Goal: Task Accomplishment & Management: Manage account settings

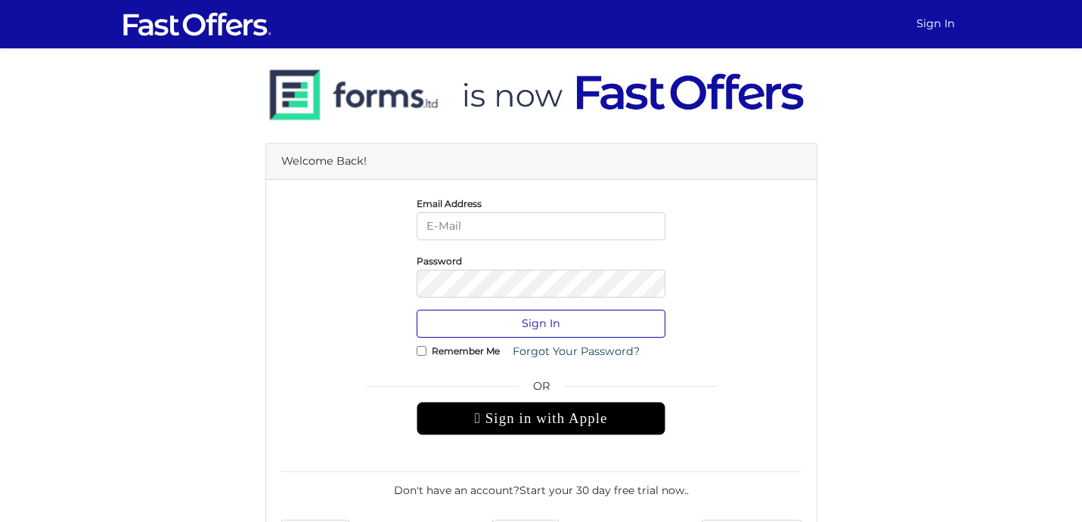
type input "ayan.deb@gmail.com"
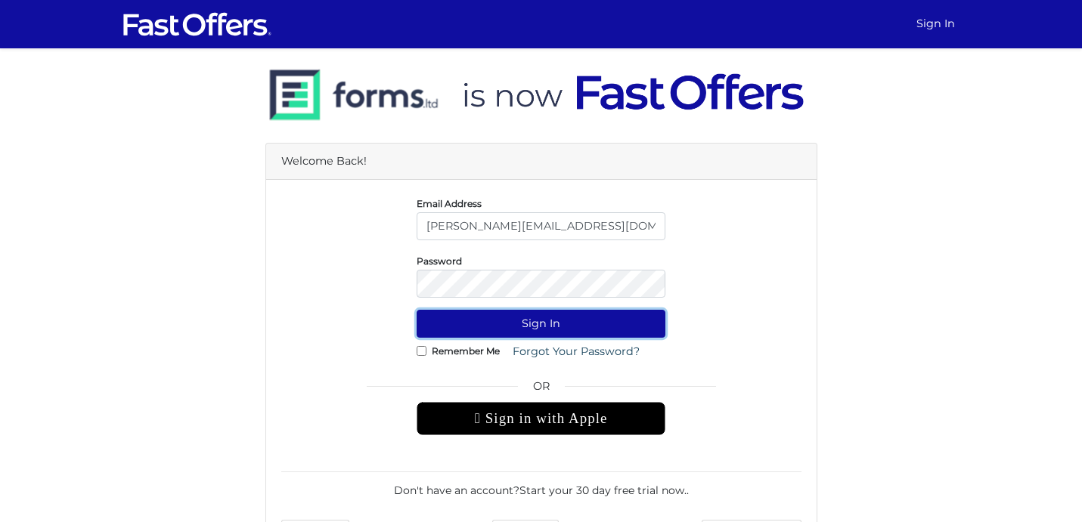
click at [525, 327] on button "Sign In" at bounding box center [541, 324] width 249 height 28
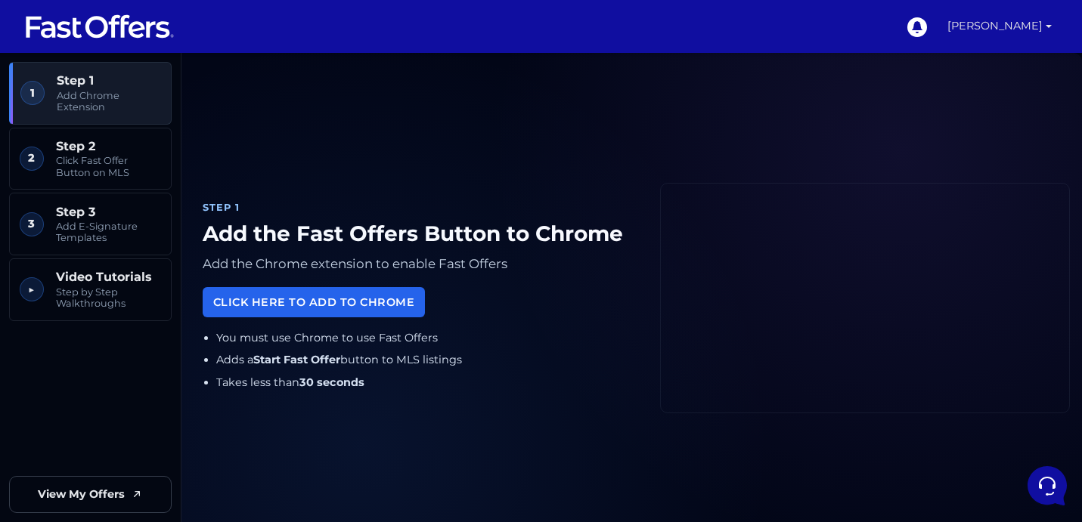
click at [1041, 26] on link "[PERSON_NAME]" at bounding box center [999, 26] width 116 height 53
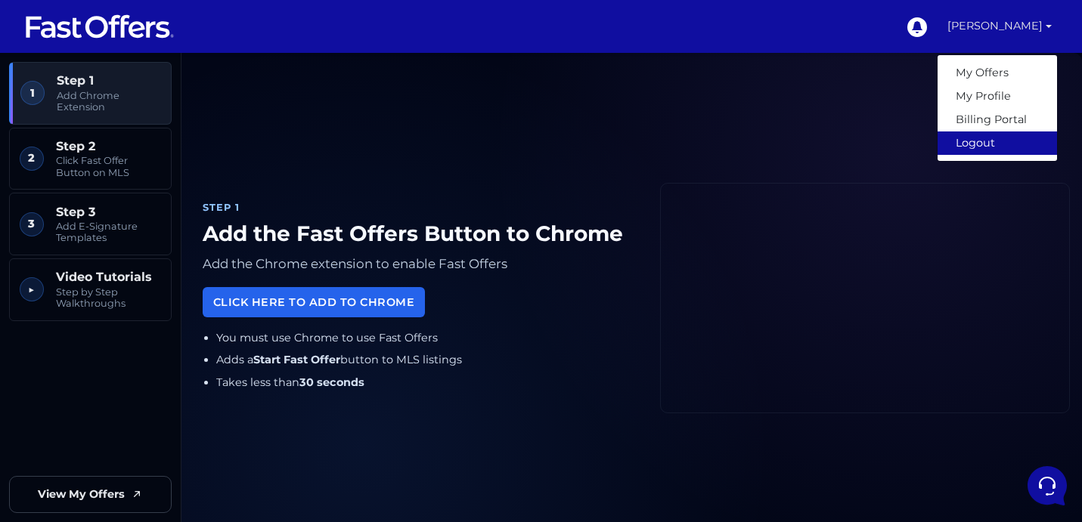
click at [983, 141] on link "Logout" at bounding box center [996, 143] width 119 height 23
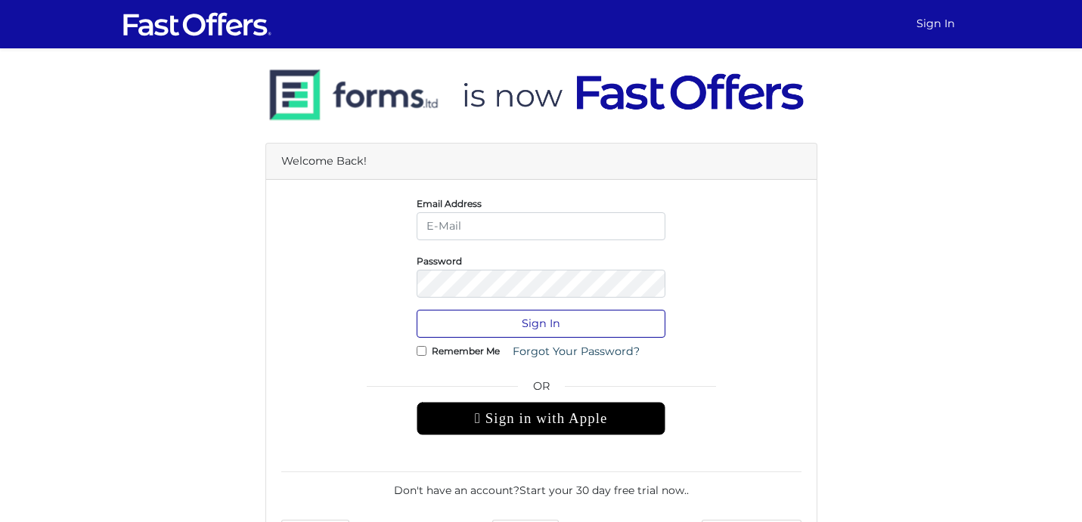
type input "[PERSON_NAME][EMAIL_ADDRESS][DOMAIN_NAME]"
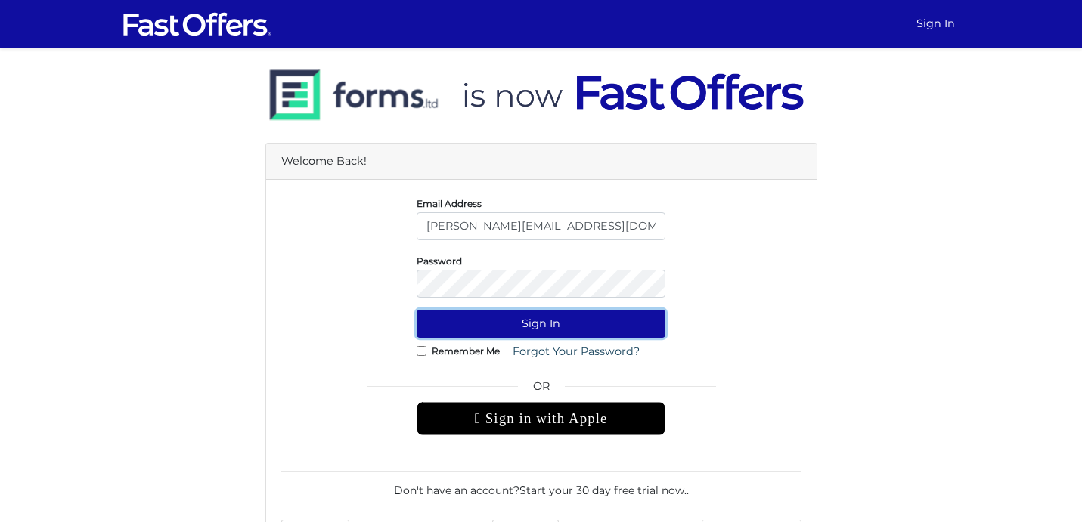
click at [549, 322] on button "Sign In" at bounding box center [541, 324] width 249 height 28
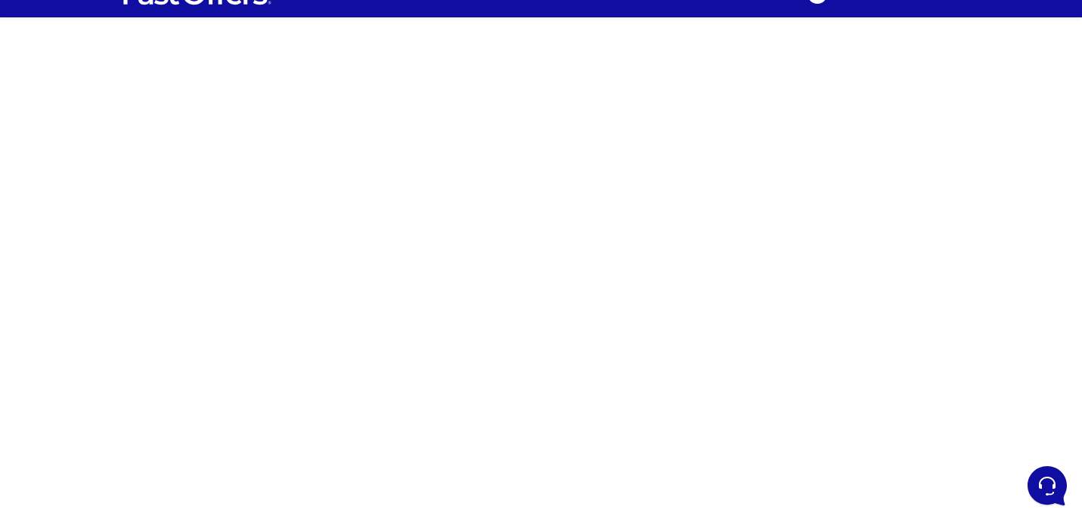
scroll to position [30, 0]
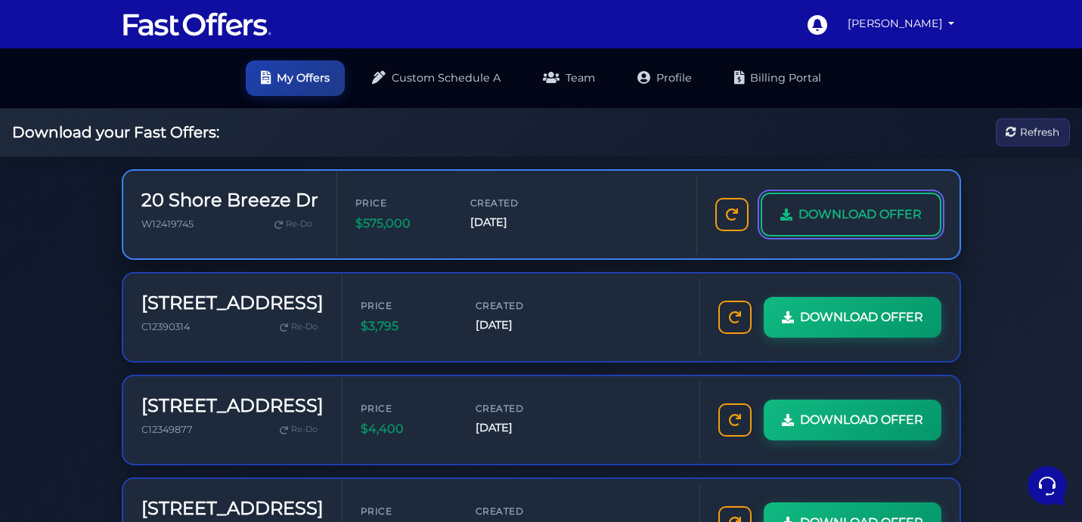
click at [856, 221] on span "DOWNLOAD OFFER" at bounding box center [859, 215] width 123 height 20
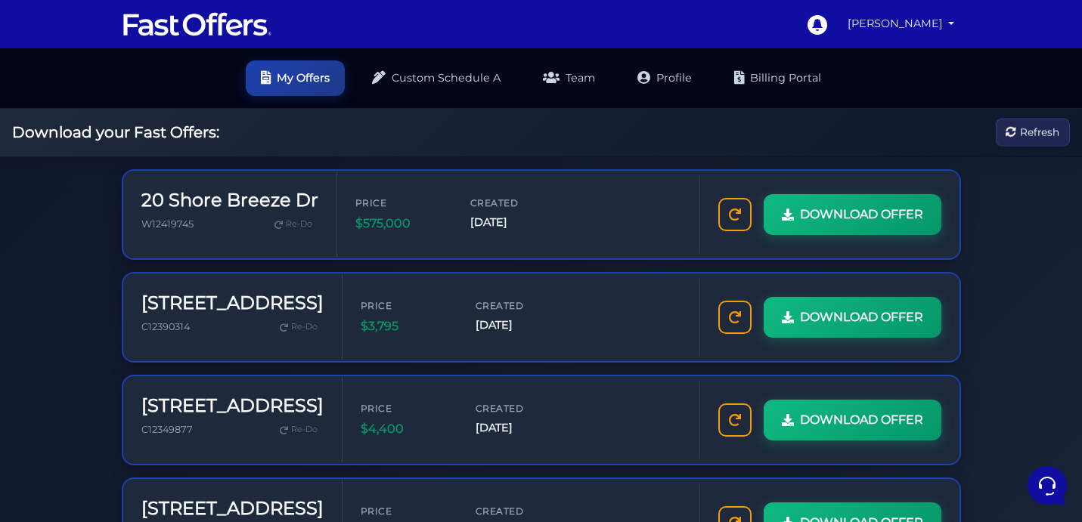
click at [944, 26] on link "[PERSON_NAME]" at bounding box center [900, 23] width 119 height 29
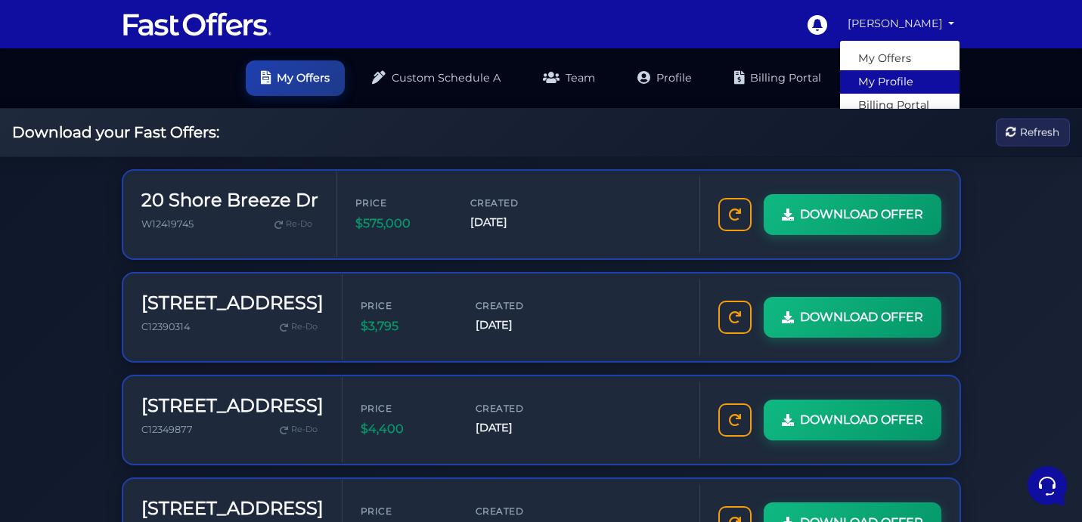
click at [893, 78] on link "My Profile" at bounding box center [899, 81] width 119 height 23
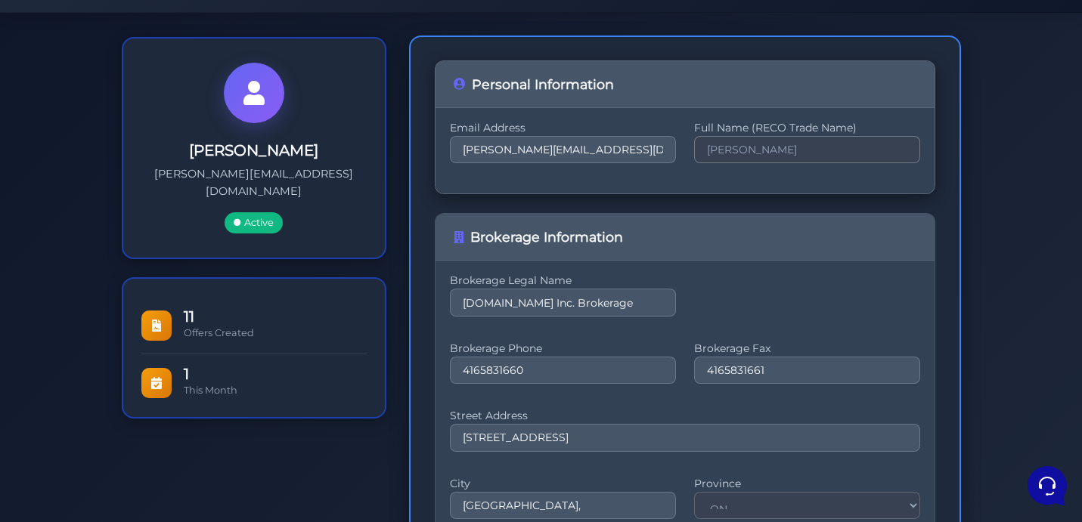
scroll to position [143, 0]
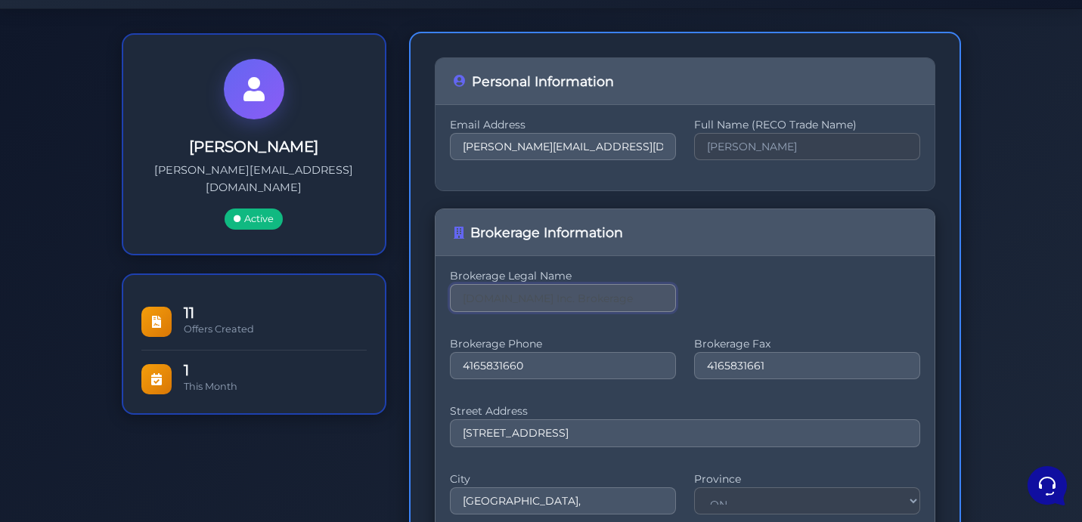
click at [578, 297] on input "[DOMAIN_NAME] Inc. Brokerage" at bounding box center [563, 297] width 226 height 27
click at [616, 306] on input "[DOMAIN_NAME] Inc. Brokerage" at bounding box center [563, 297] width 226 height 27
click at [587, 300] on input "[DOMAIN_NAME] Inc. Brokerage" at bounding box center [563, 297] width 226 height 27
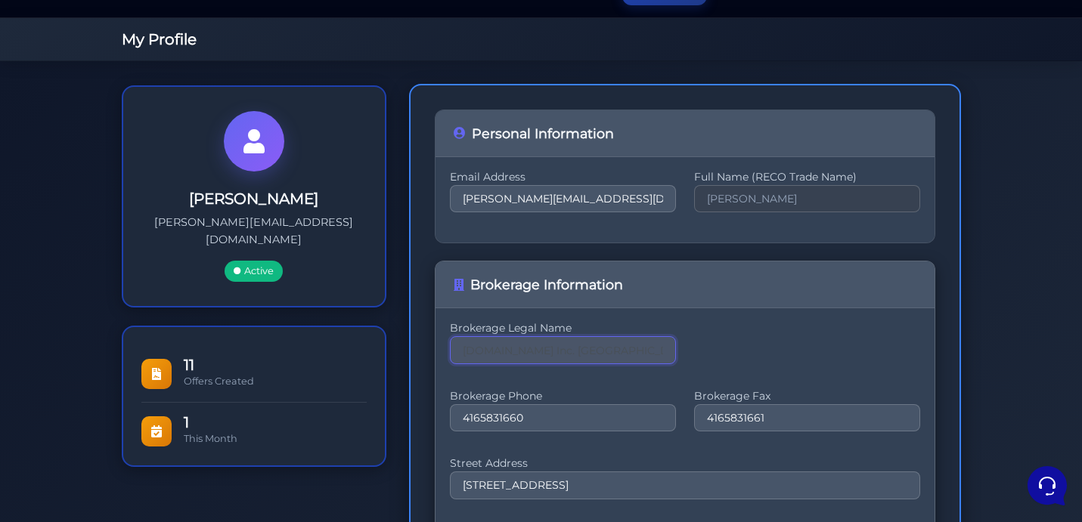
scroll to position [93, 0]
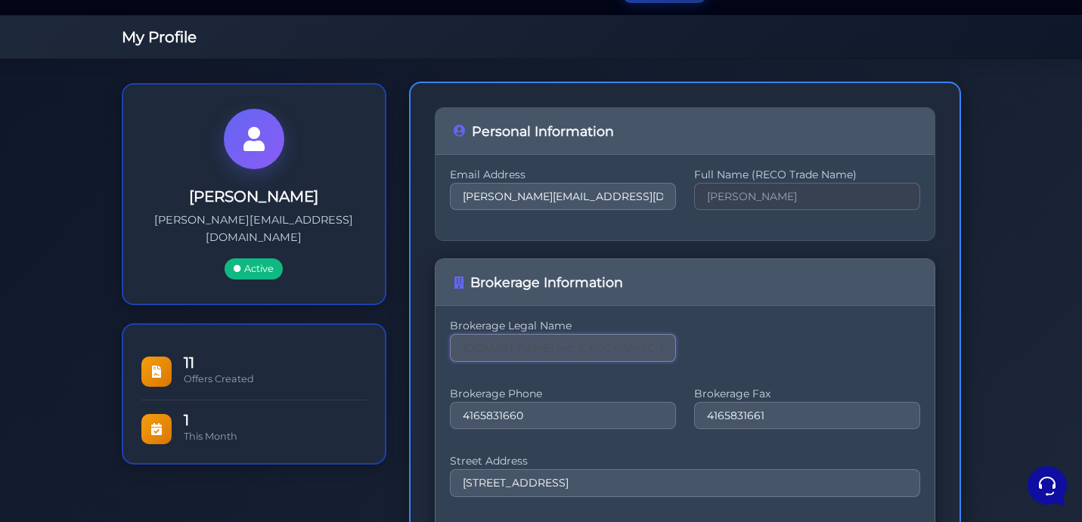
click at [516, 351] on input "[DOMAIN_NAME] Inc. [GEOGRAPHIC_DATA]" at bounding box center [563, 347] width 226 height 27
drag, startPoint x: 637, startPoint y: 350, endPoint x: 439, endPoint y: 338, distance: 197.7
click at [439, 338] on div "Brokerage Legal Name Property.ca Inc. BrokeraWasge Brokerage Phone 4165831660 B…" at bounding box center [684, 484] width 499 height 356
drag, startPoint x: 519, startPoint y: 350, endPoint x: 410, endPoint y: 346, distance: 108.9
click at [410, 346] on div "Personal Information Email Address ayan.deb@gmail.com Full Name (RECO Trade Nam…" at bounding box center [685, 432] width 552 height 701
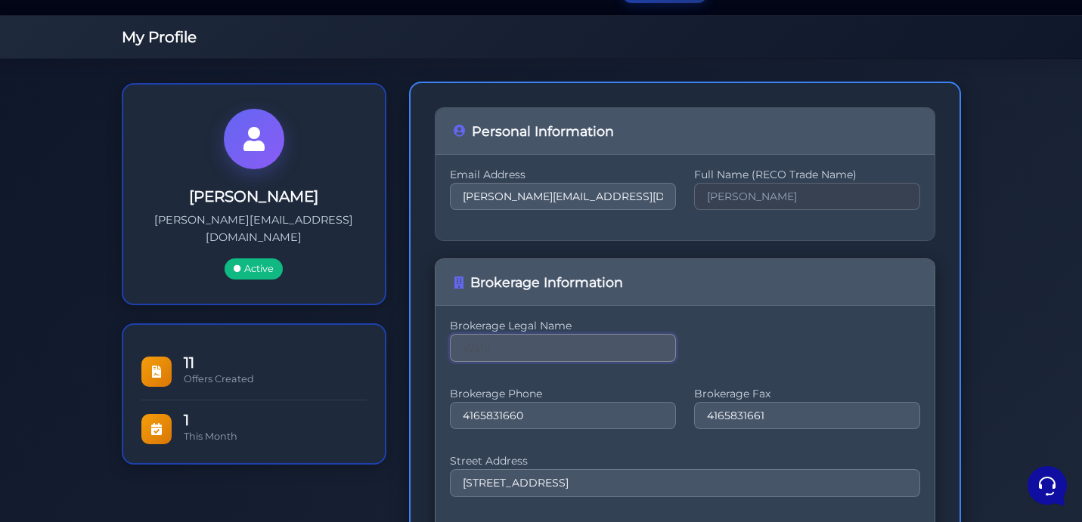
click at [534, 352] on input "Wahi" at bounding box center [563, 347] width 226 height 27
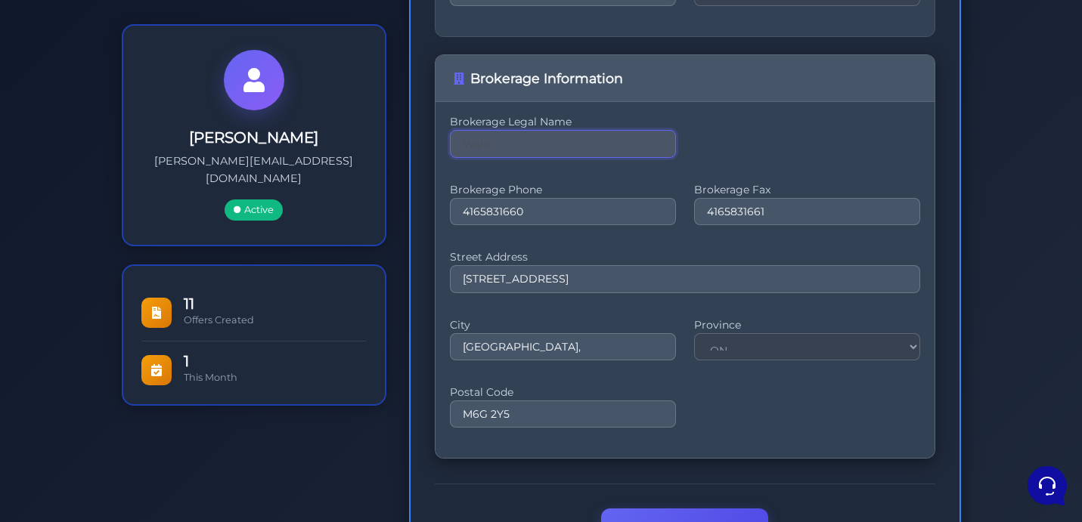
scroll to position [296, 0]
click at [505, 145] on input "Wahi" at bounding box center [563, 144] width 226 height 27
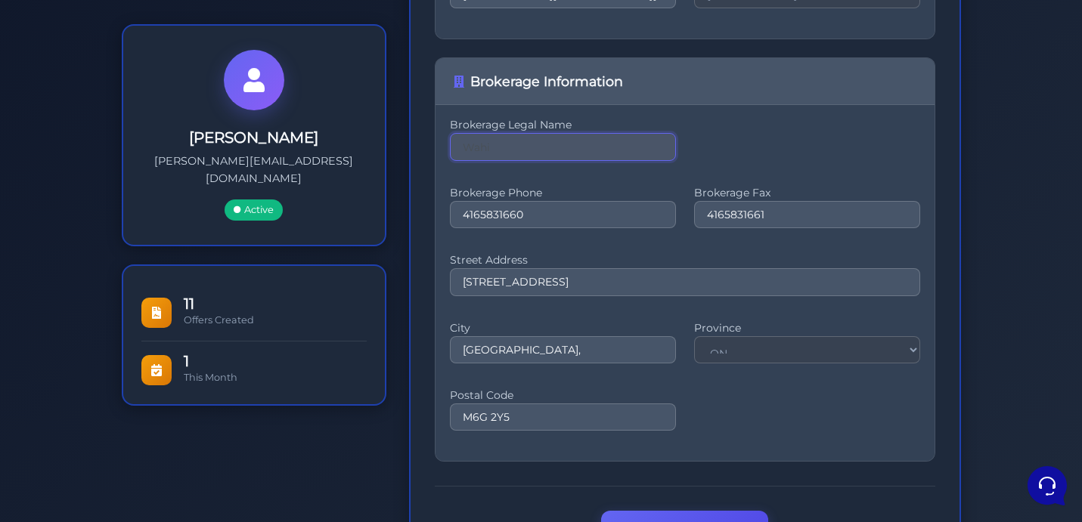
drag, startPoint x: 549, startPoint y: 147, endPoint x: 407, endPoint y: 144, distance: 141.4
click at [407, 144] on div "Personal Information Email Address ayan.deb@gmail.com Full Name (RECO Trade Nam…" at bounding box center [685, 230] width 575 height 701
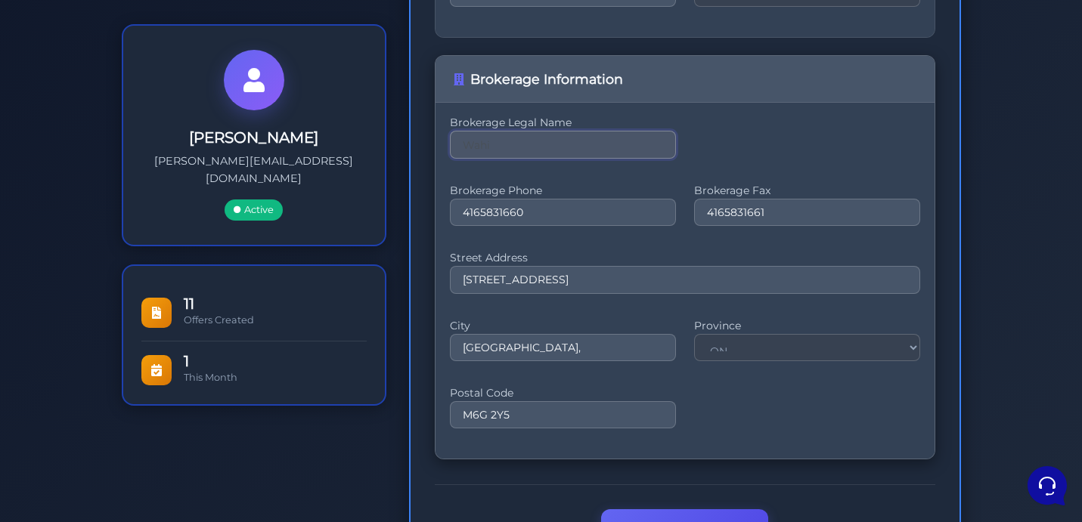
click at [511, 144] on input "Wahi" at bounding box center [563, 144] width 226 height 27
drag, startPoint x: 511, startPoint y: 144, endPoint x: 409, endPoint y: 143, distance: 102.1
click at [409, 143] on div "Personal Information Email Address ayan.deb@gmail.com Full Name (RECO Trade Nam…" at bounding box center [685, 228] width 552 height 701
paste input "Realty Inc., Brokerage"
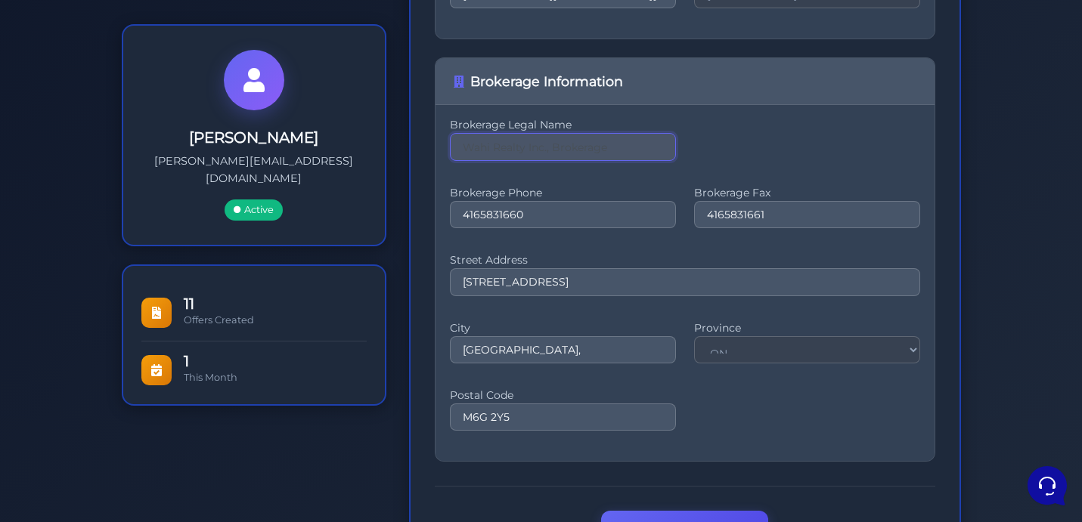
drag, startPoint x: 623, startPoint y: 153, endPoint x: 402, endPoint y: 143, distance: 221.0
click at [402, 143] on div "Personal Information Email Address ayan.deb@gmail.com Full Name (RECO Trade Nam…" at bounding box center [685, 230] width 575 height 701
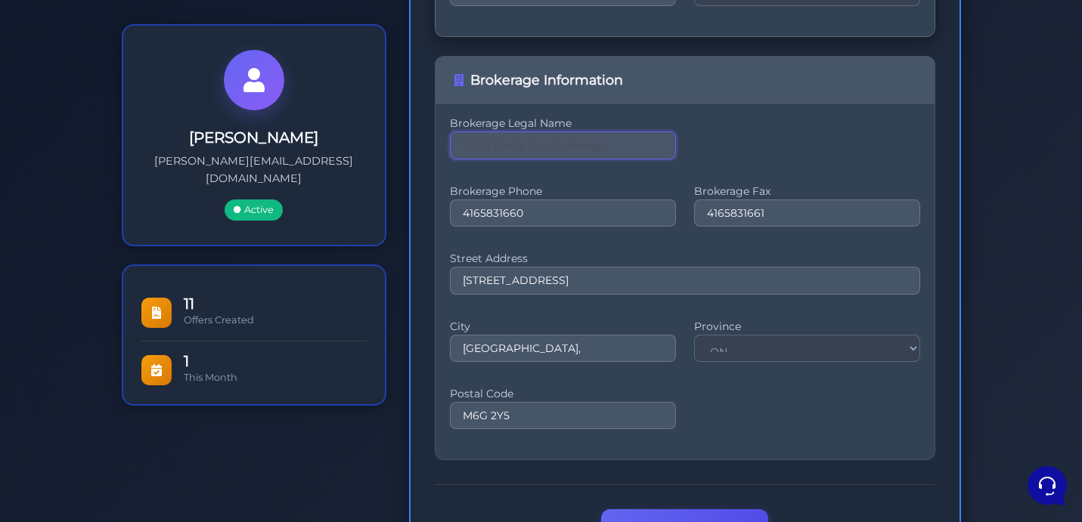
type input "Wahi Realty Inc., Brokerage"
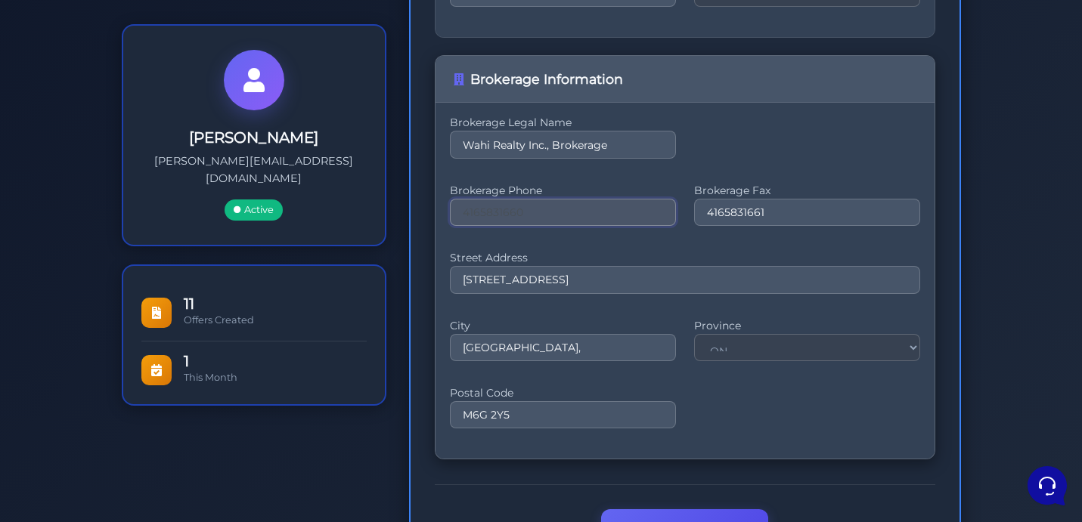
click at [531, 207] on input "4165831660" at bounding box center [563, 212] width 226 height 27
paste input "+1 866-302-3689"
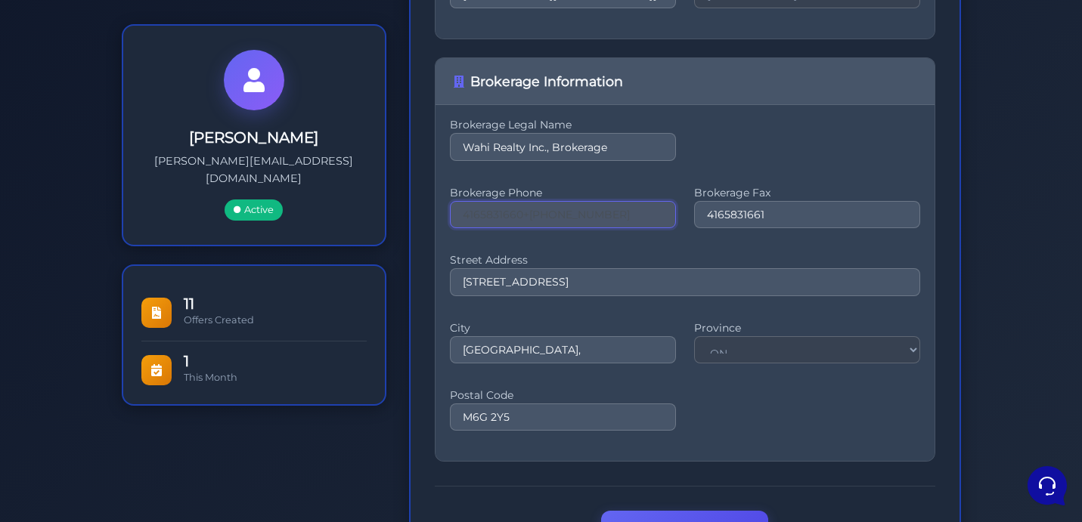
drag, startPoint x: 578, startPoint y: 213, endPoint x: 395, endPoint y: 200, distance: 182.7
click at [395, 200] on div "Ayan Deb ayan.deb@gmail.com Active 11 Offers Created 1 This Month Ayan Deb" at bounding box center [541, 230] width 862 height 701
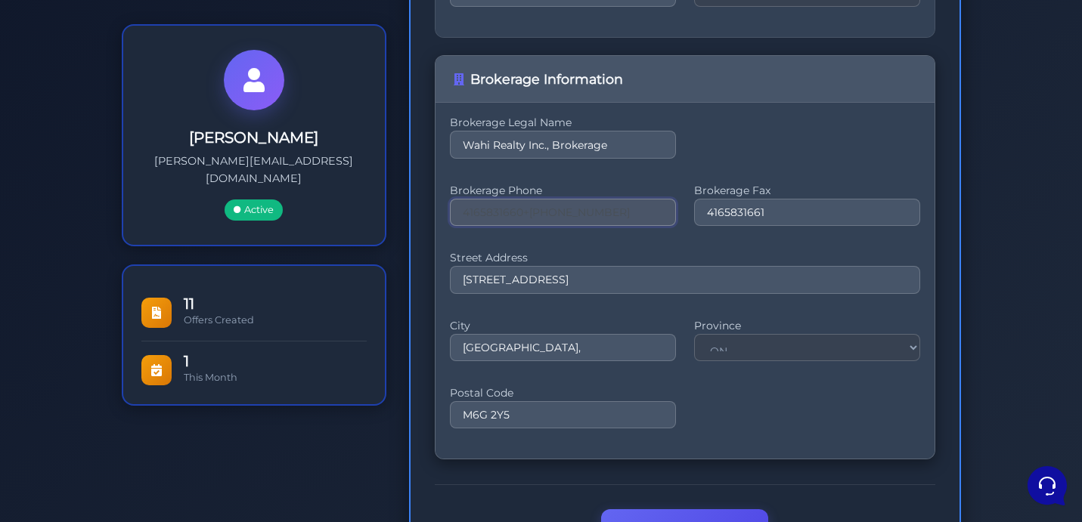
click at [617, 220] on input "4165831660+1 866-302-3689" at bounding box center [563, 212] width 226 height 27
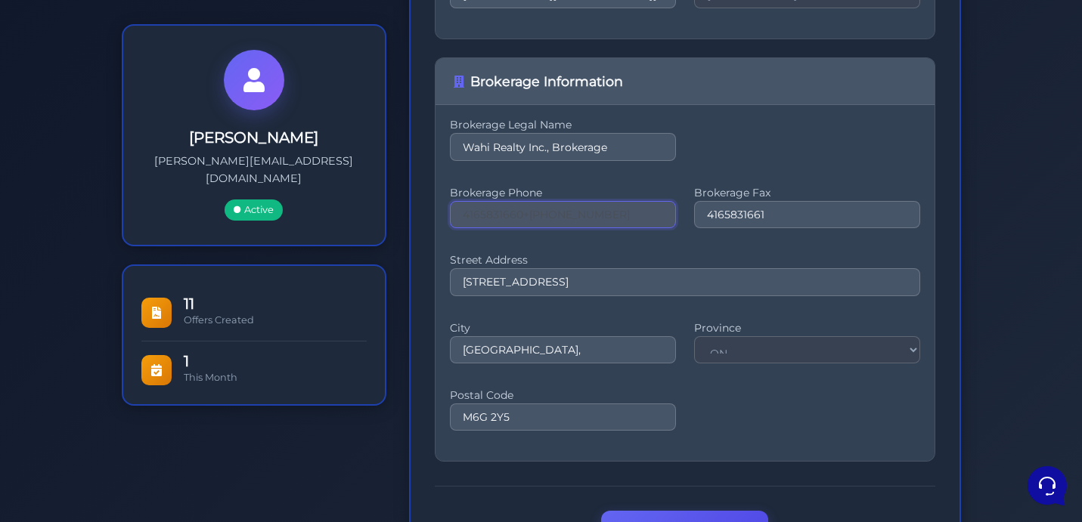
drag, startPoint x: 637, startPoint y: 216, endPoint x: 399, endPoint y: 207, distance: 238.3
click at [399, 207] on div "Personal Information Email Address ayan.deb@gmail.com Full Name (RECO Trade Nam…" at bounding box center [685, 230] width 575 height 701
paste input "tel"
drag, startPoint x: 624, startPoint y: 215, endPoint x: 372, endPoint y: 209, distance: 252.6
click at [372, 209] on div "Ayan Deb ayan.deb@gmail.com Active 11 Offers Created 1 This Month Ayan Deb" at bounding box center [541, 230] width 862 height 701
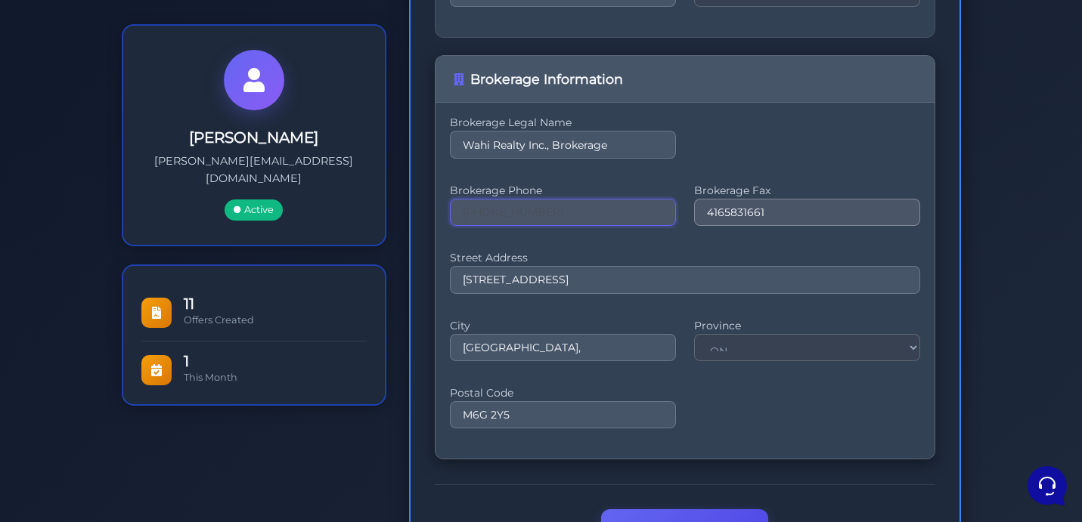
type input "+1 866-302-3689"
click at [788, 210] on input "4165831661" at bounding box center [807, 212] width 226 height 27
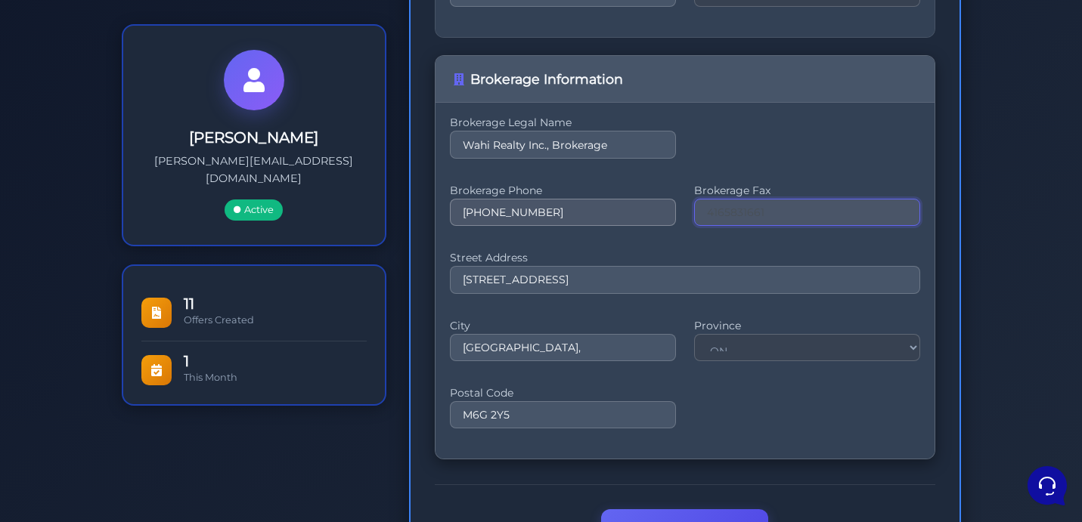
drag, startPoint x: 788, startPoint y: 210, endPoint x: 640, endPoint y: 208, distance: 147.4
click at [640, 208] on div "Brokerage Phone +1 866-302-3689 Brokerage Fax 4165831661" at bounding box center [685, 213] width 470 height 49
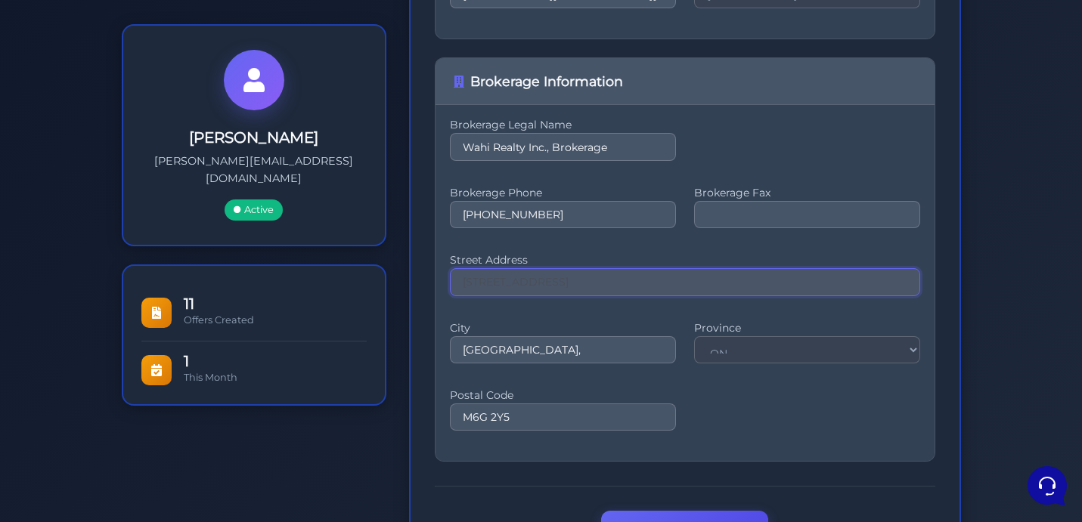
drag, startPoint x: 554, startPoint y: 283, endPoint x: 397, endPoint y: 270, distance: 157.8
click at [398, 270] on div "Personal Information Email Address ayan.deb@gmail.com Full Name (RECO Trade Nam…" at bounding box center [685, 230] width 575 height 701
paste input "96 Spadina Ave"
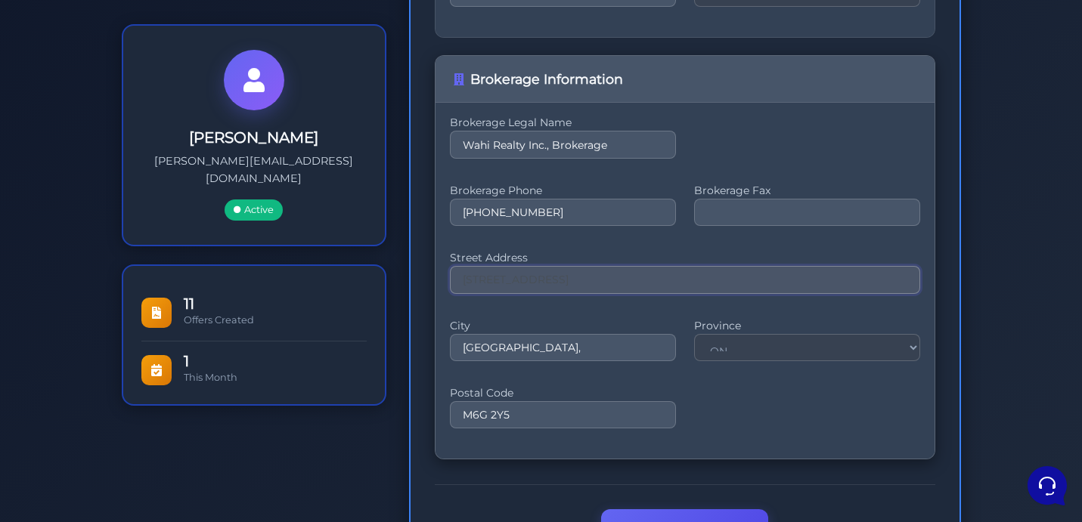
click at [550, 276] on input "96 Spadina Ave." at bounding box center [685, 279] width 470 height 27
drag, startPoint x: 571, startPoint y: 276, endPoint x: 427, endPoint y: 276, distance: 143.6
click at [427, 276] on div "Personal Information Email Address ayan.deb@gmail.com Full Name (RECO Trade Nam…" at bounding box center [685, 228] width 552 height 701
click at [464, 281] on input "96 Spadina Ave." at bounding box center [685, 279] width 470 height 27
click at [606, 280] on input "96 Spadina Ave." at bounding box center [685, 279] width 470 height 27
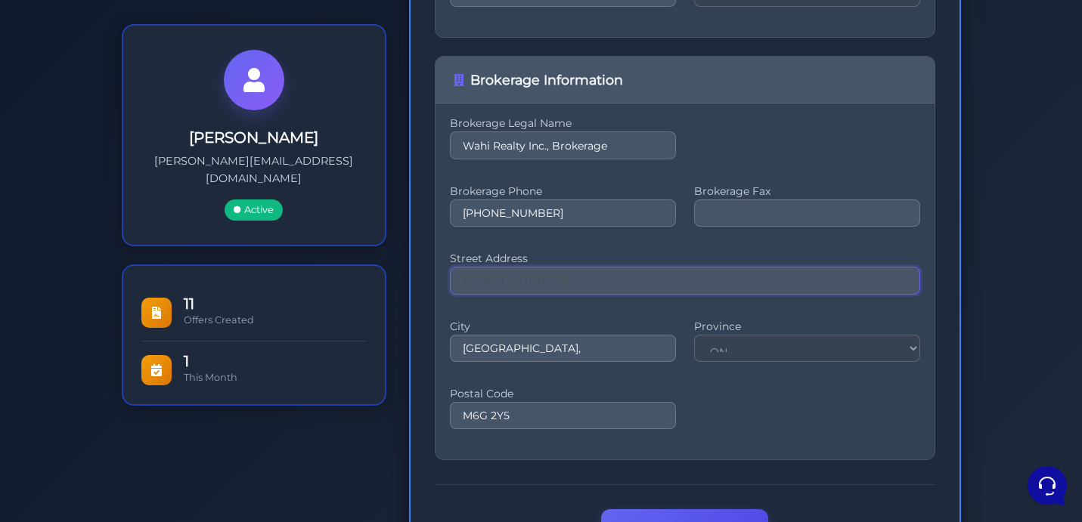
drag, startPoint x: 606, startPoint y: 280, endPoint x: 411, endPoint y: 281, distance: 194.3
click at [411, 281] on div "Personal Information Email Address ayan.deb@gmail.com Full Name (RECO Trade Nam…" at bounding box center [685, 228] width 552 height 701
click at [597, 286] on input "96 Spadina Ave." at bounding box center [685, 279] width 470 height 27
drag, startPoint x: 638, startPoint y: 285, endPoint x: 419, endPoint y: 283, distance: 219.2
click at [419, 283] on div "Personal Information Email Address ayan.deb@gmail.com Full Name (RECO Trade Nam…" at bounding box center [685, 228] width 552 height 701
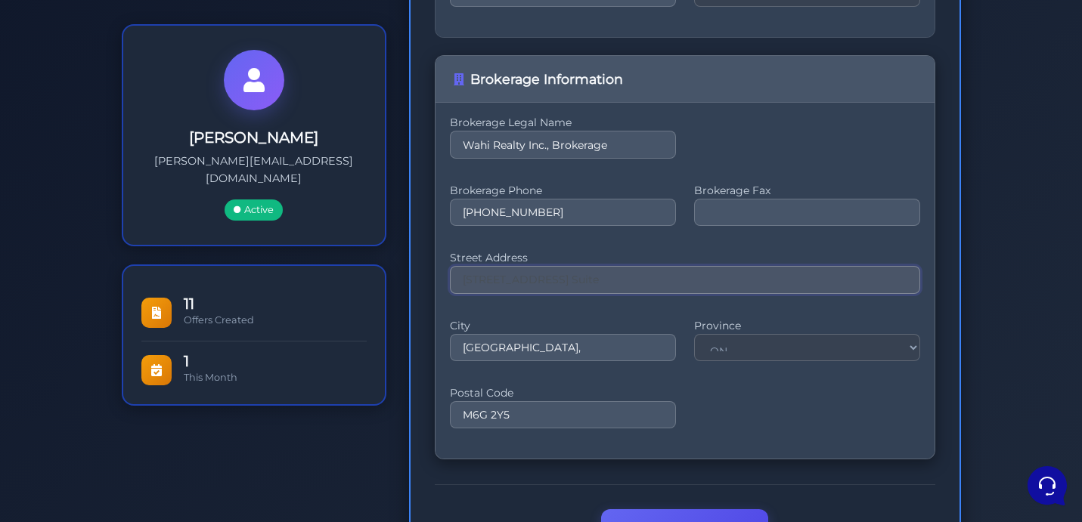
click at [612, 277] on input "96 Spadina Ave. Suite" at bounding box center [685, 279] width 470 height 27
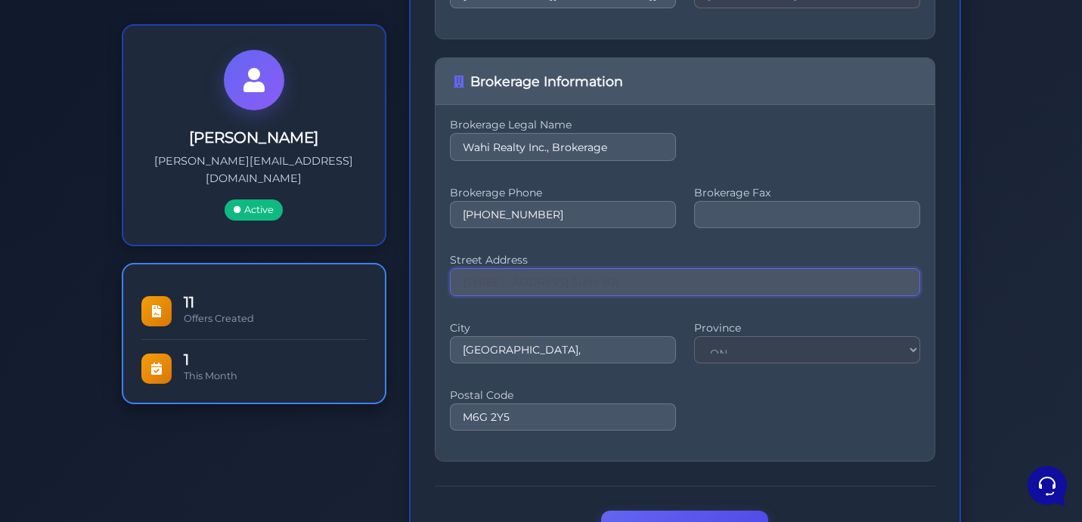
drag, startPoint x: 656, startPoint y: 277, endPoint x: 376, endPoint y: 269, distance: 279.8
click at [376, 269] on div "Ayan Deb ayan.deb@gmail.com Active 11 Offers Created 1 This Month Ayan Deb" at bounding box center [541, 230] width 862 height 701
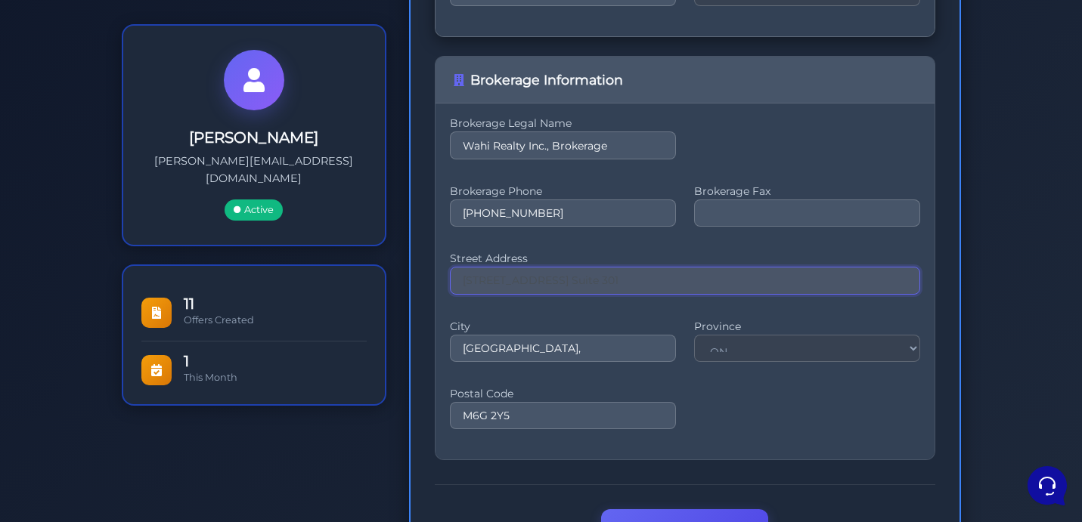
type input "96 Spadina Ave. Suite 301"
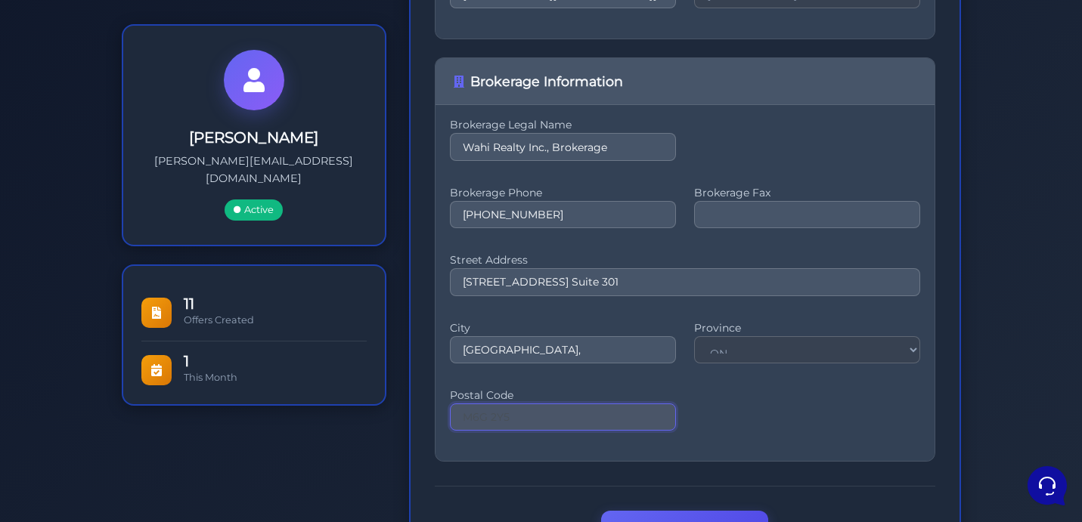
drag, startPoint x: 522, startPoint y: 417, endPoint x: 395, endPoint y: 415, distance: 127.8
click at [395, 415] on div "Ayan Deb ayan.deb@gmail.com Active 11 Offers Created 1 This Month Ayan Deb" at bounding box center [541, 230] width 862 height 701
paste input "5V 2J6"
drag, startPoint x: 556, startPoint y: 418, endPoint x: 388, endPoint y: 417, distance: 168.6
click at [388, 417] on div "Ayan Deb ayan.deb@gmail.com Active 11 Offers Created 1 This Month Ayan Deb" at bounding box center [541, 230] width 862 height 701
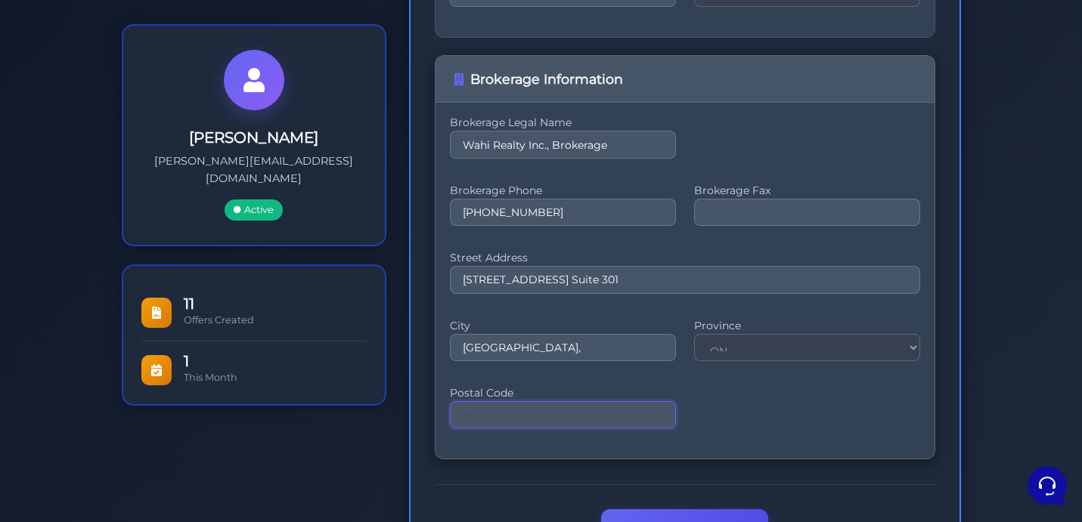
type input "M5V 2J6"
click at [754, 386] on div "City Toronto, Province ON Postal Code M5V 2J6" at bounding box center [685, 382] width 470 height 117
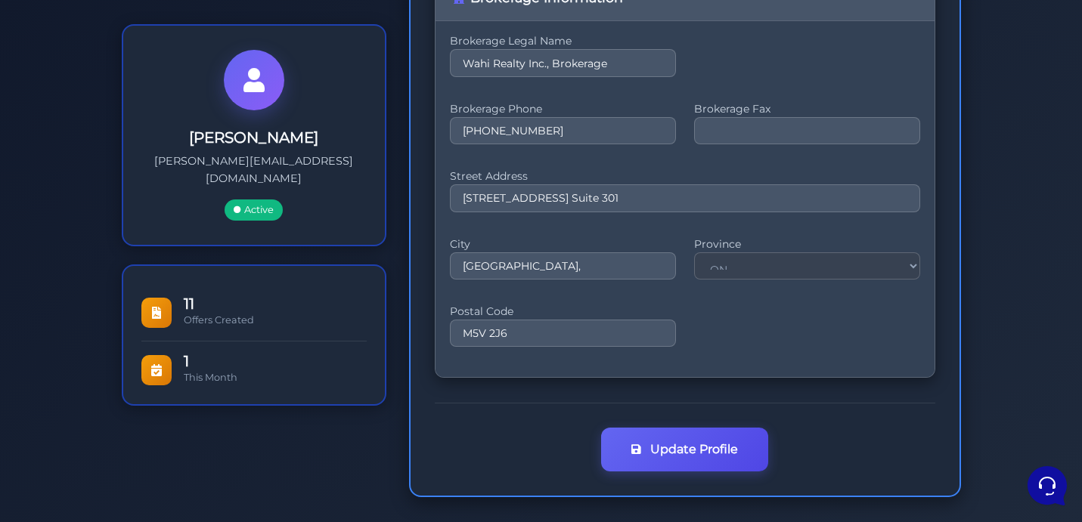
scroll to position [379, 0]
click at [685, 445] on button "Update Profile" at bounding box center [684, 448] width 167 height 44
click at [731, 137] on input "tel" at bounding box center [807, 129] width 226 height 27
click at [730, 137] on input "tel" at bounding box center [807, 129] width 226 height 27
click at [739, 129] on input "tel" at bounding box center [807, 129] width 226 height 27
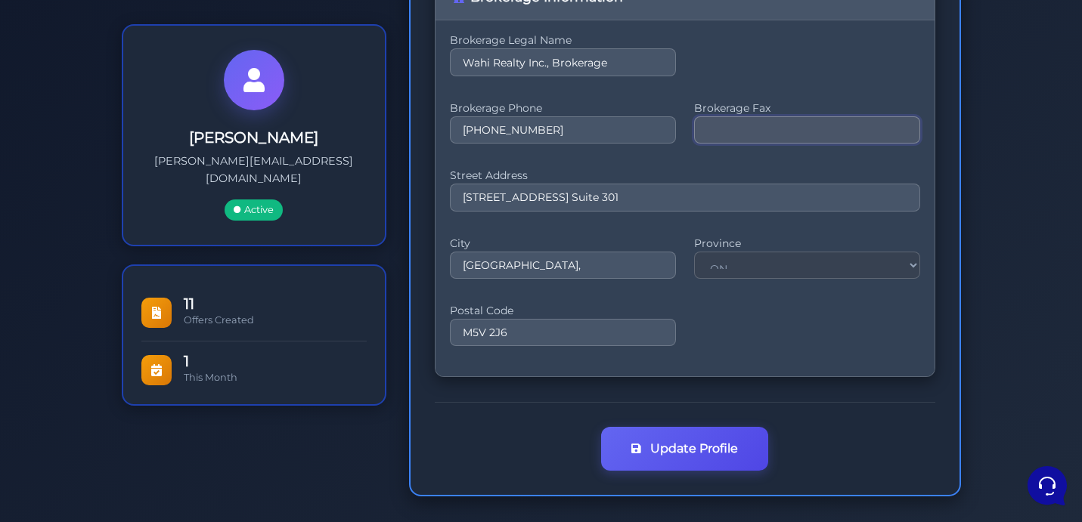
click at [733, 129] on input "tel" at bounding box center [807, 129] width 226 height 27
click at [794, 128] on input "tel" at bounding box center [807, 129] width 226 height 27
paste input "+1 833 924 4929"
drag, startPoint x: 870, startPoint y: 124, endPoint x: 647, endPoint y: 127, distance: 223.0
click at [647, 127] on div "Brokerage Phone +1 866-302-3689 Brokerage Fax +1 833 924 4929" at bounding box center [685, 131] width 470 height 49
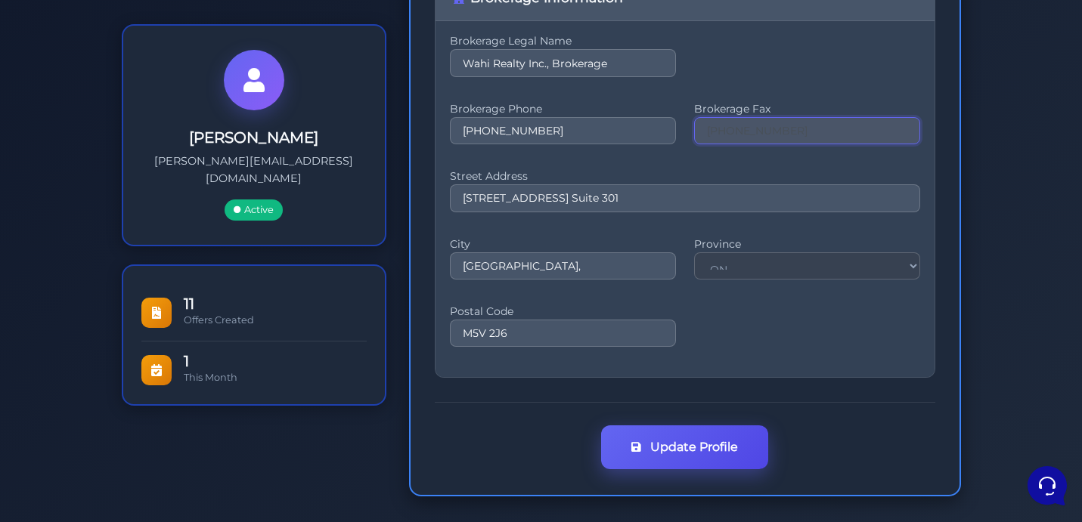
type input "+1 833 924 4929"
click at [710, 446] on button "Update Profile" at bounding box center [684, 448] width 167 height 44
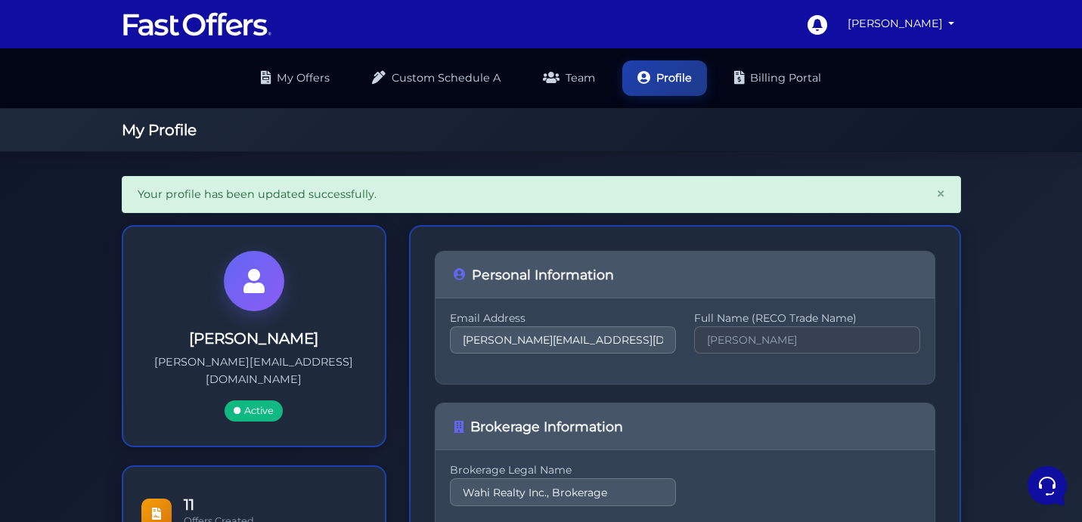
click at [227, 25] on img at bounding box center [197, 24] width 151 height 29
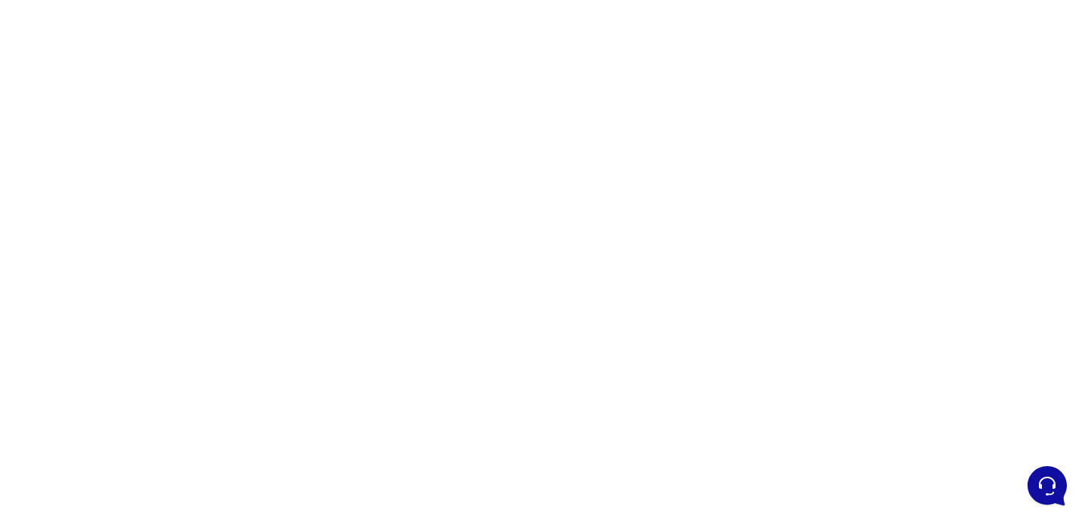
scroll to position [136, 0]
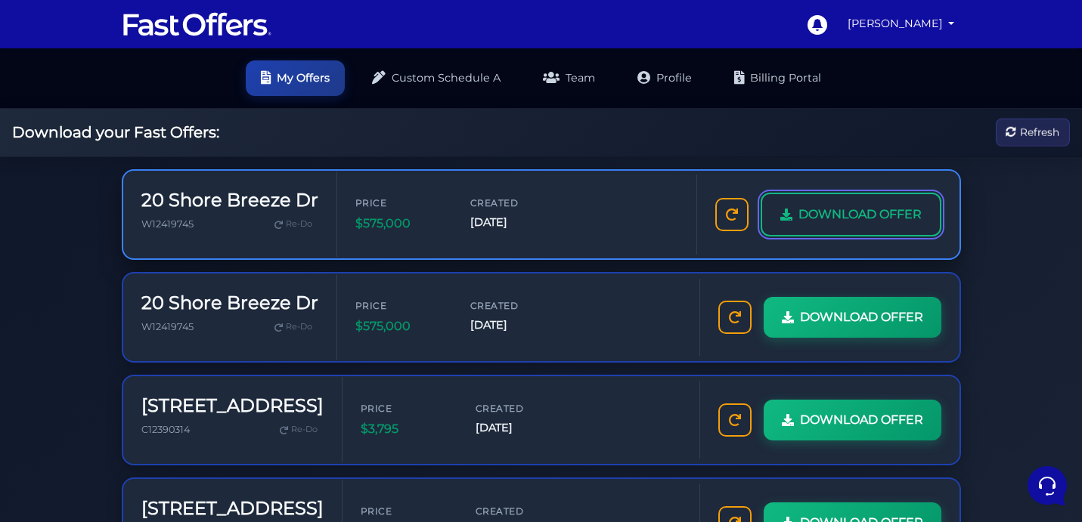
click at [877, 211] on span "DOWNLOAD OFFER" at bounding box center [859, 215] width 123 height 20
